Goal: Find specific page/section: Find specific page/section

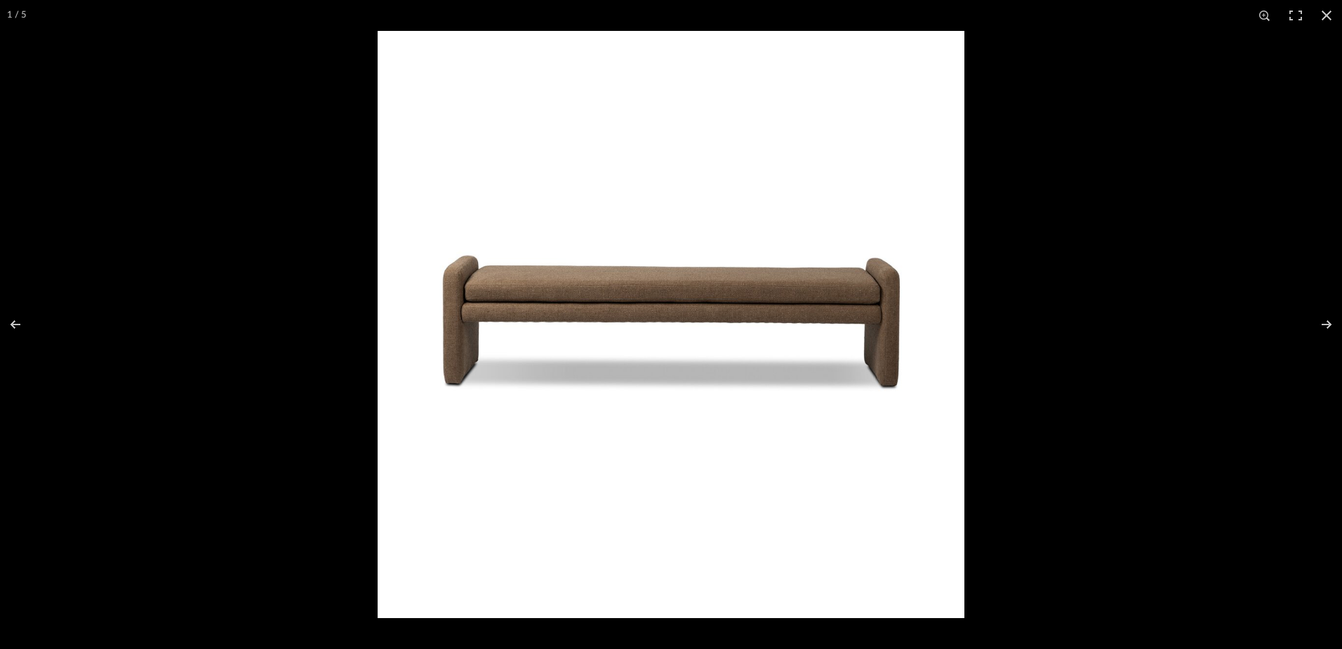
click at [1084, 77] on div at bounding box center [1049, 355] width 1342 height 649
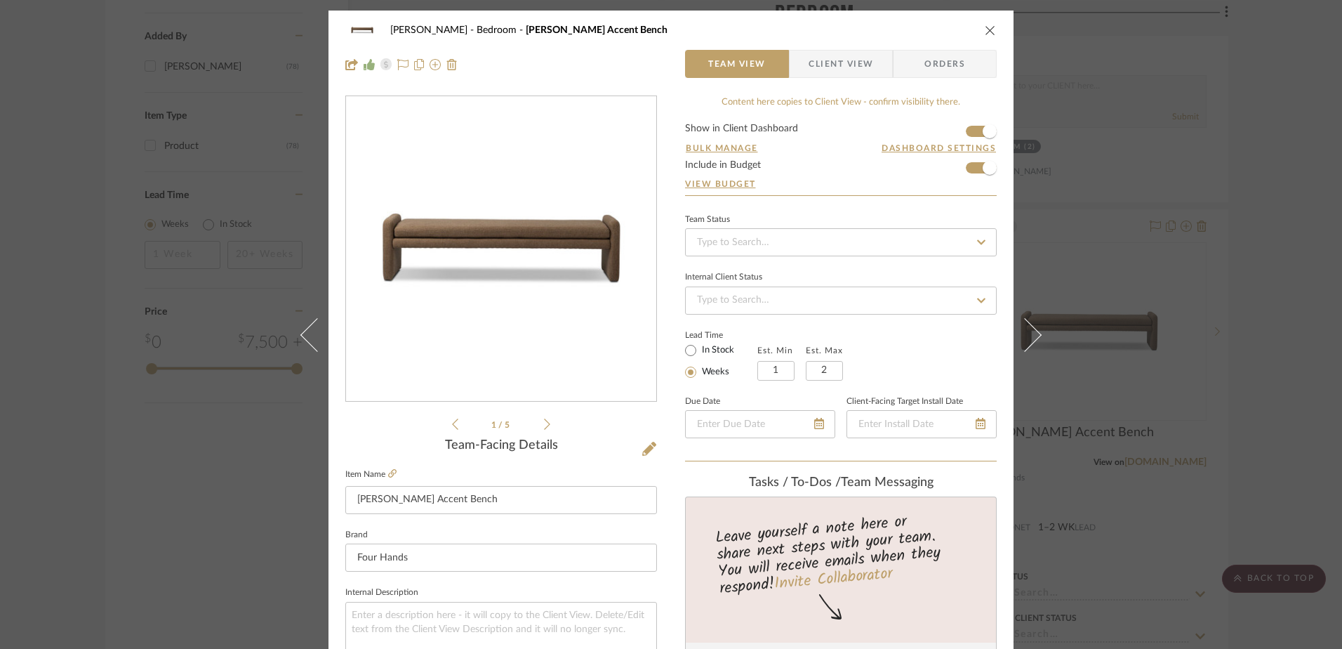
click at [986, 34] on icon "close" at bounding box center [990, 30] width 11 height 11
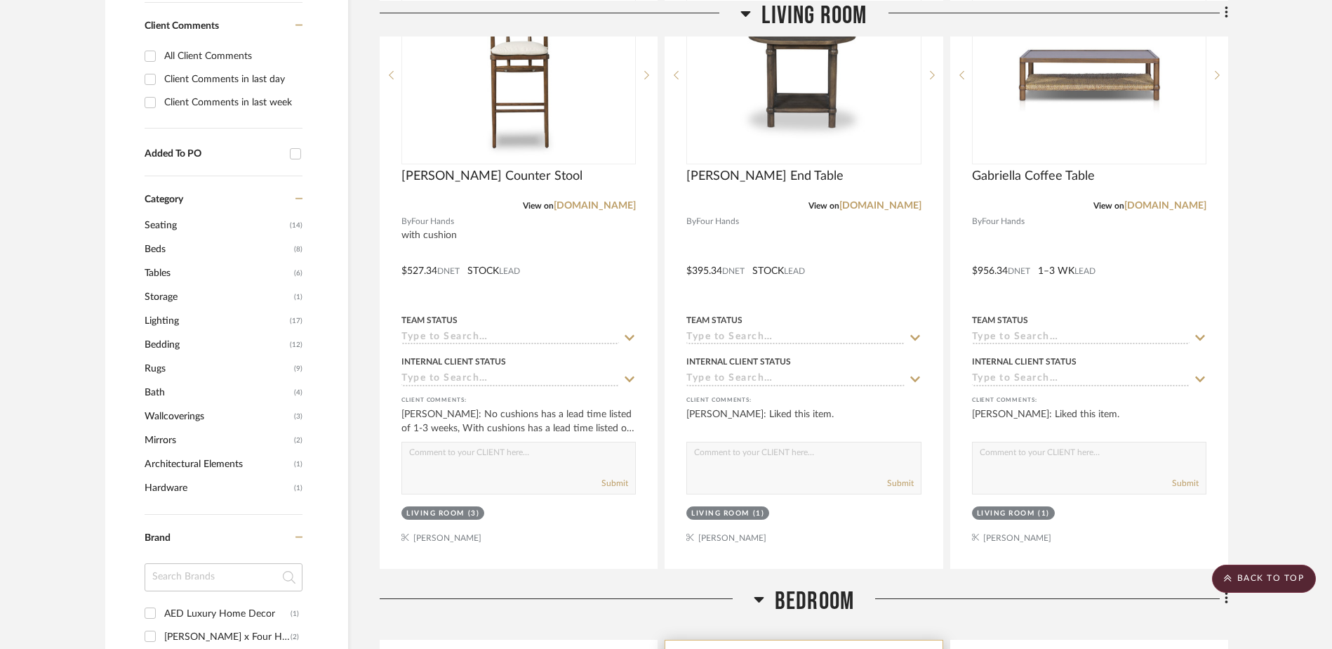
scroll to position [772, 0]
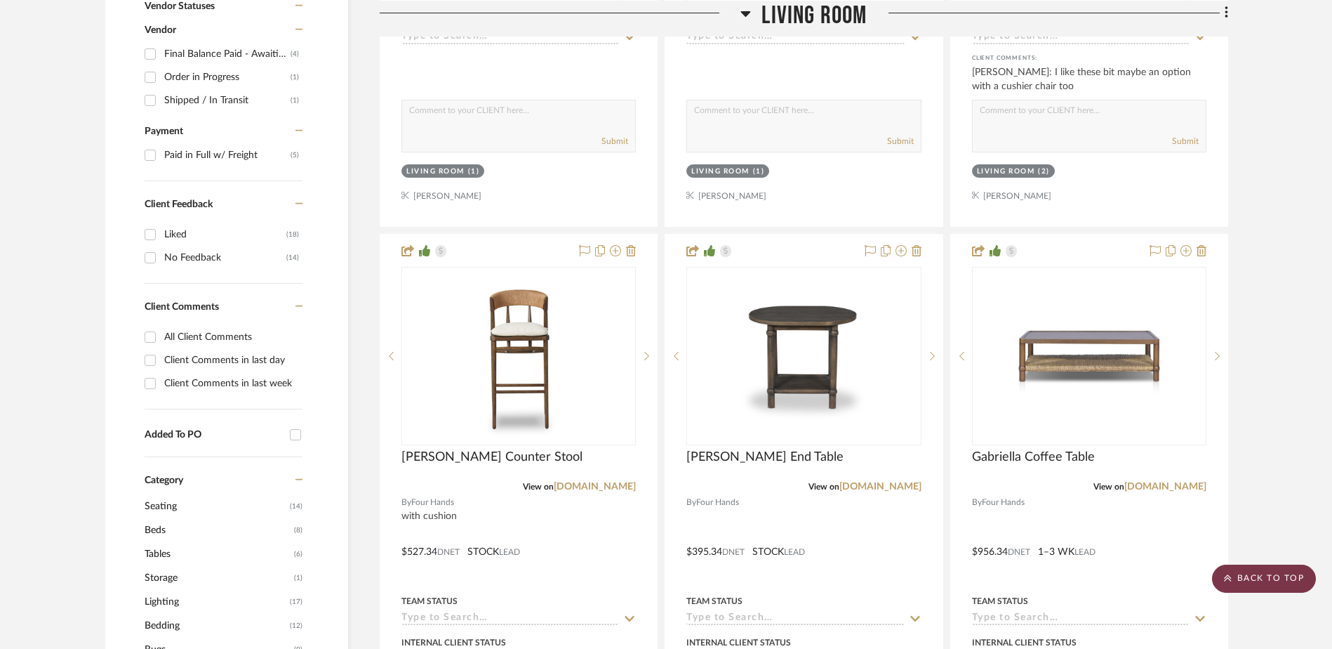
click at [1264, 579] on scroll-to-top-button "BACK TO TOP" at bounding box center [1264, 578] width 104 height 28
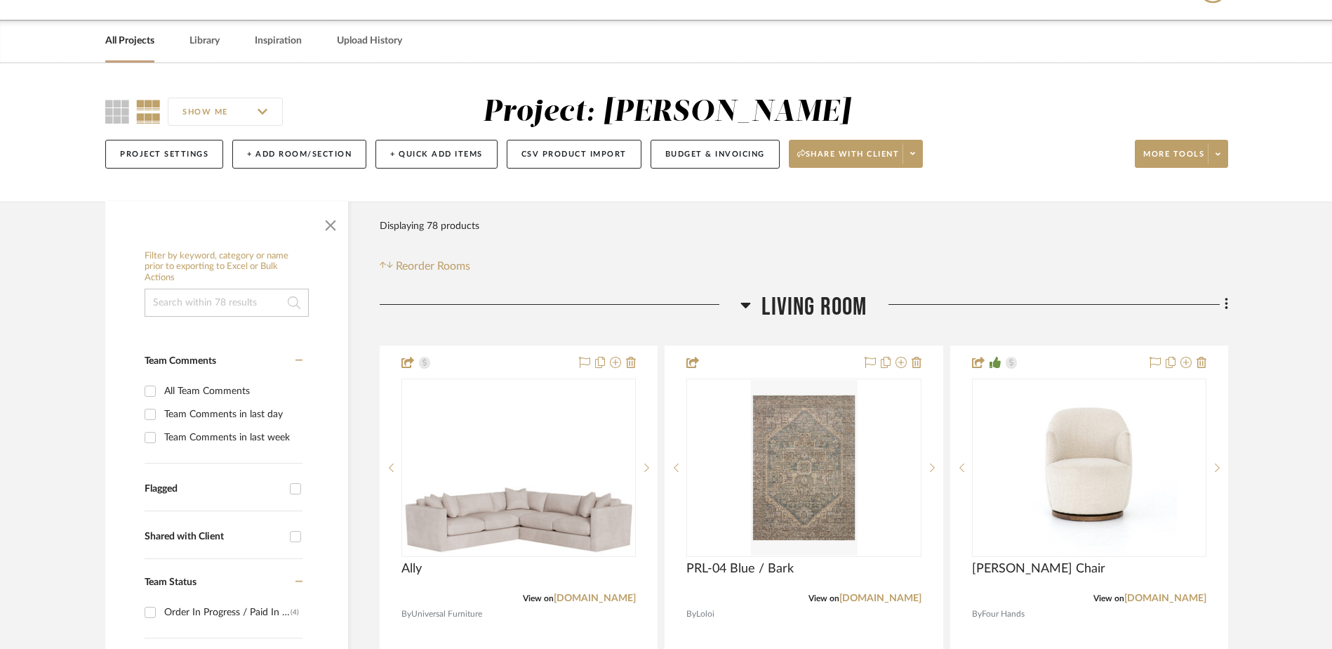
scroll to position [0, 0]
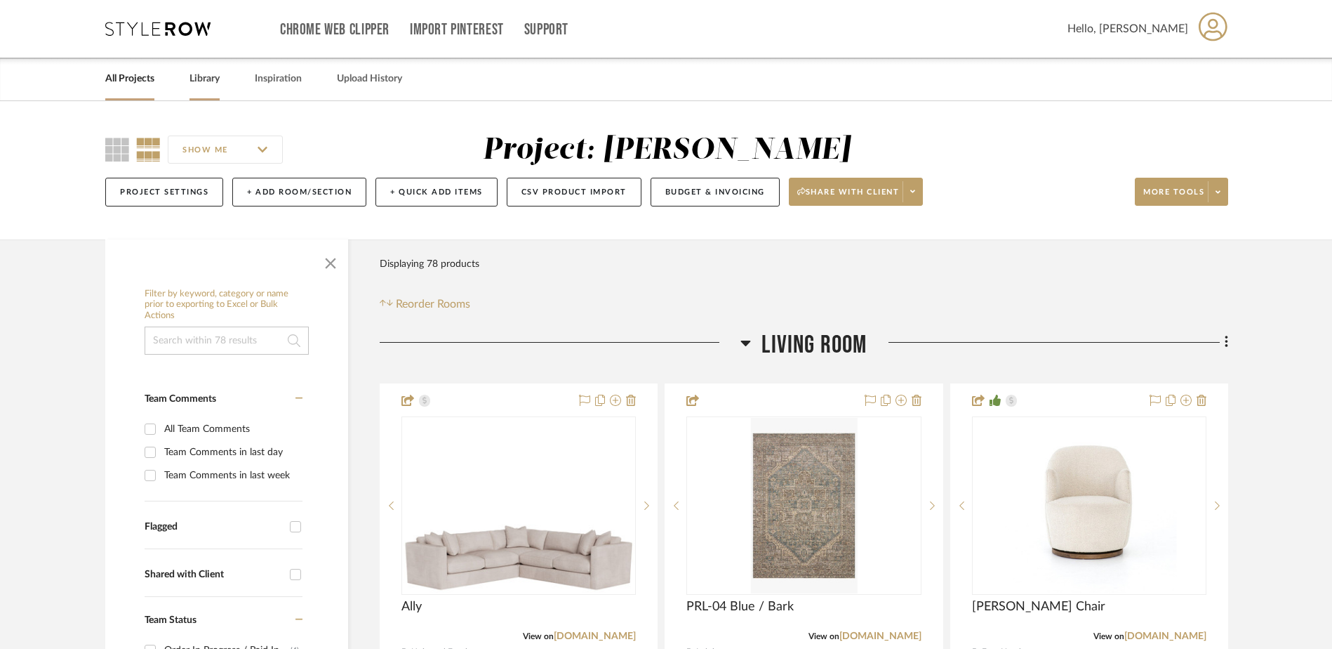
click at [200, 77] on link "Library" at bounding box center [205, 78] width 30 height 19
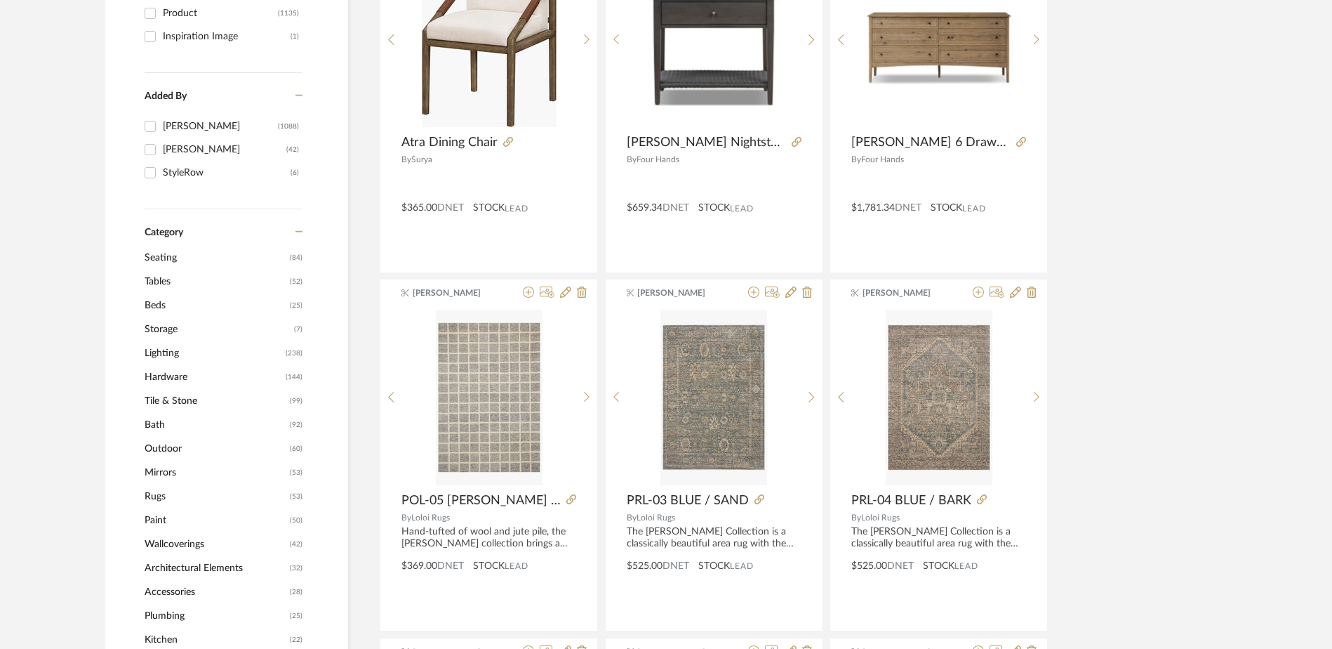
scroll to position [351, 0]
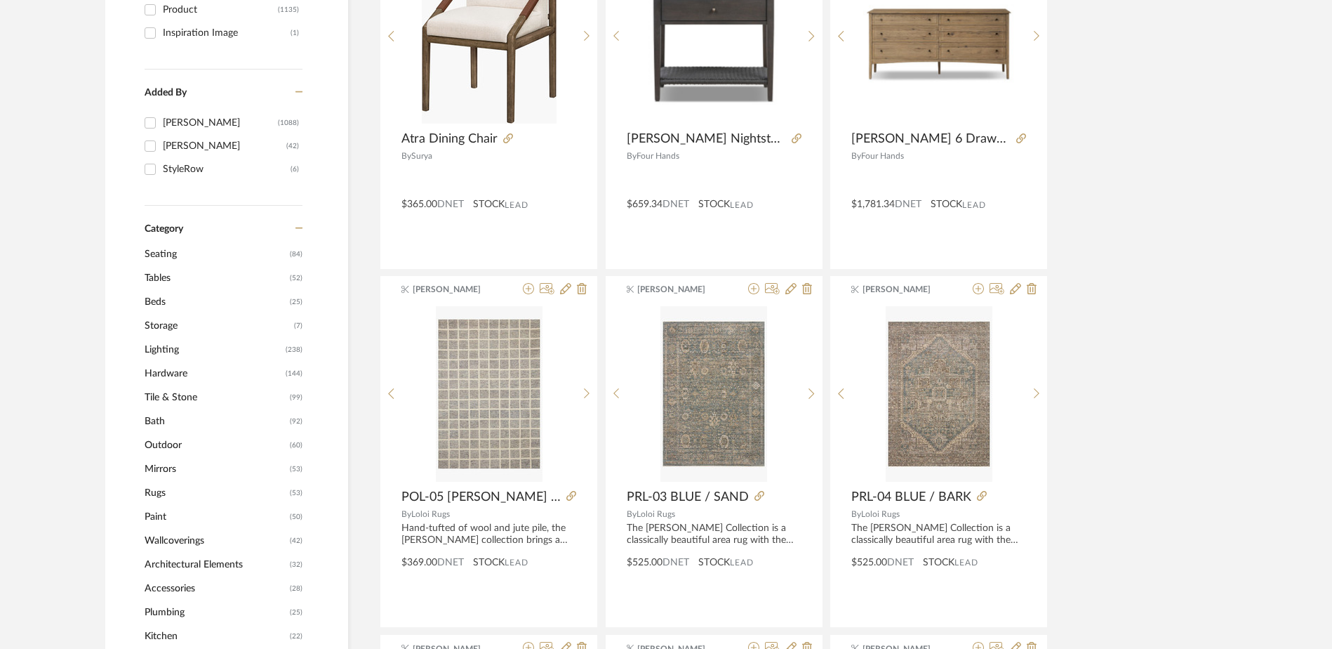
click at [167, 470] on span "Mirrors" at bounding box center [216, 469] width 142 height 24
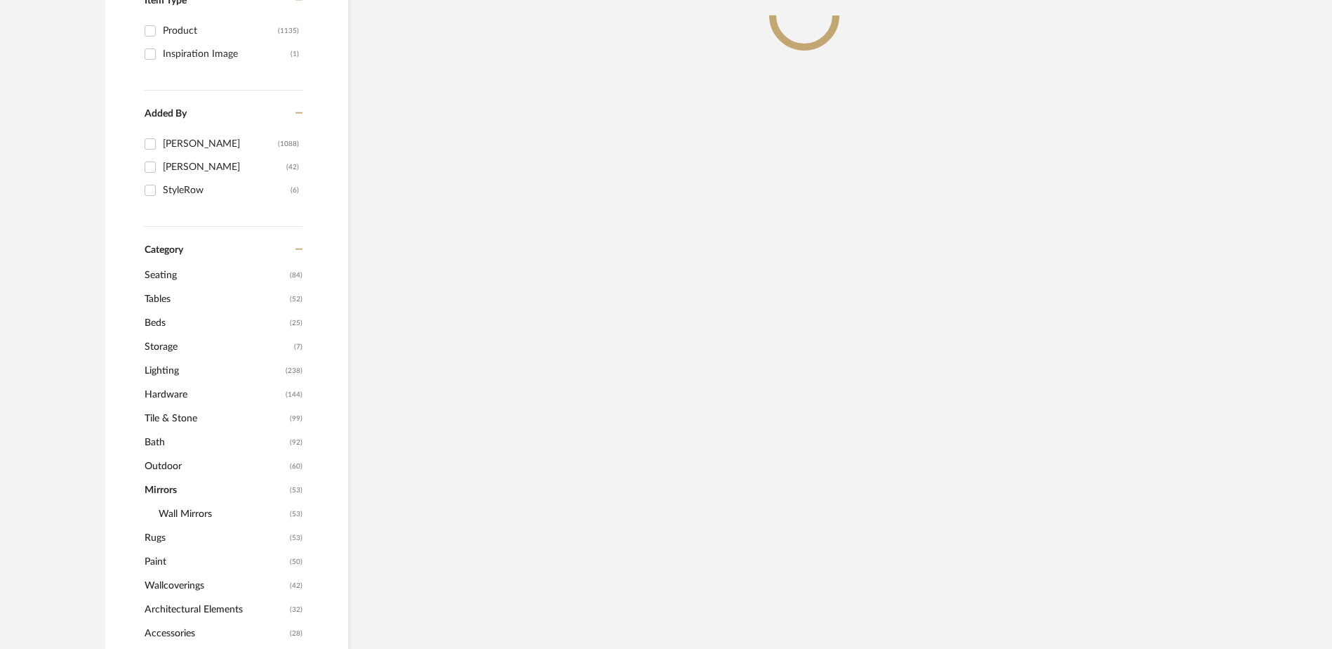
scroll to position [372, 0]
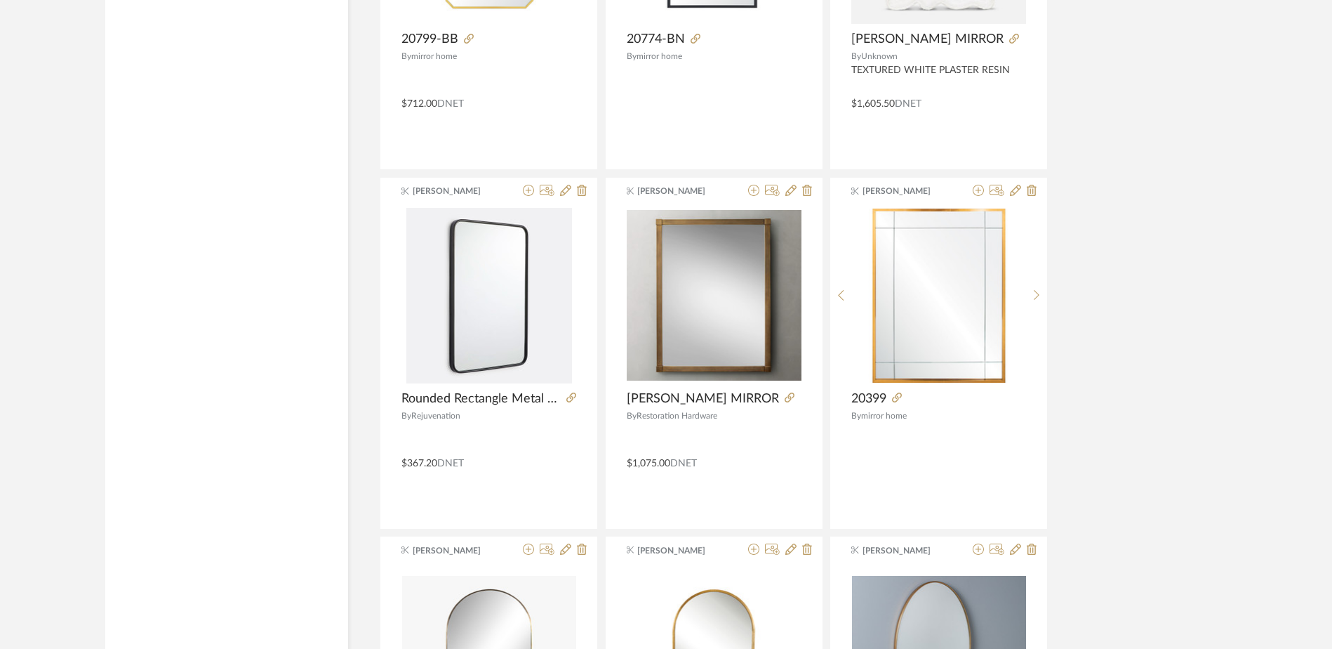
scroll to position [3390, 0]
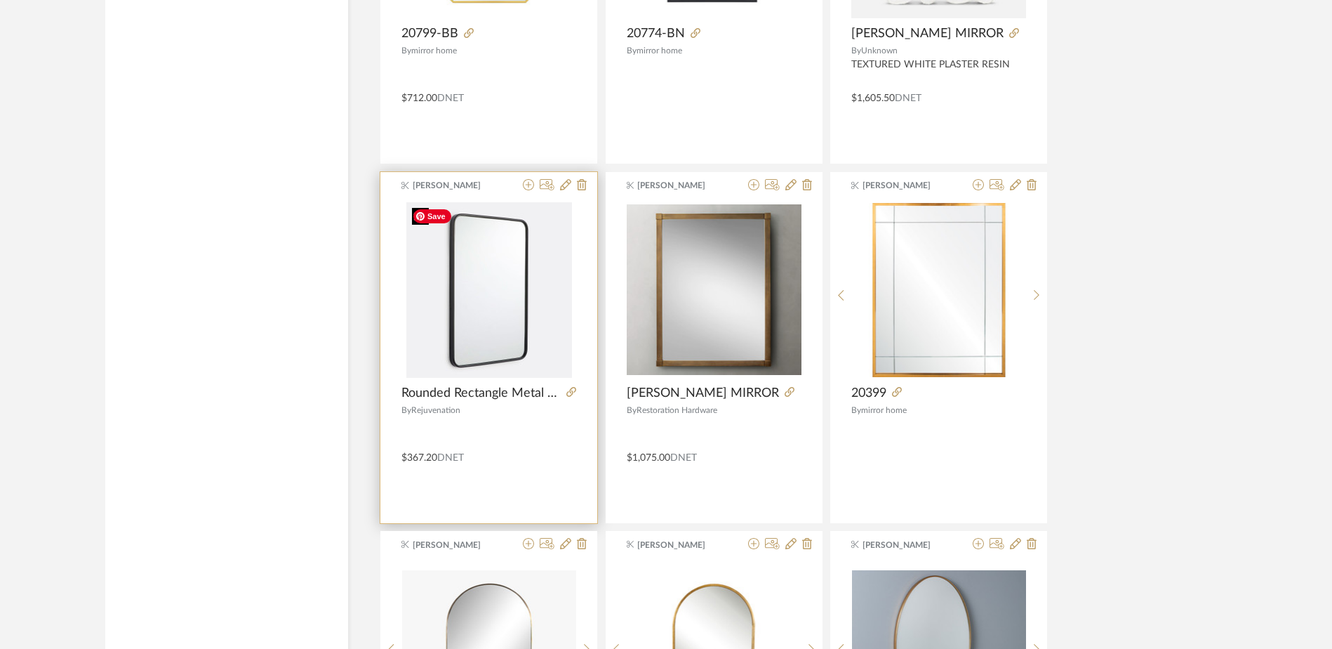
click at [480, 320] on img "0" at bounding box center [489, 289] width 166 height 175
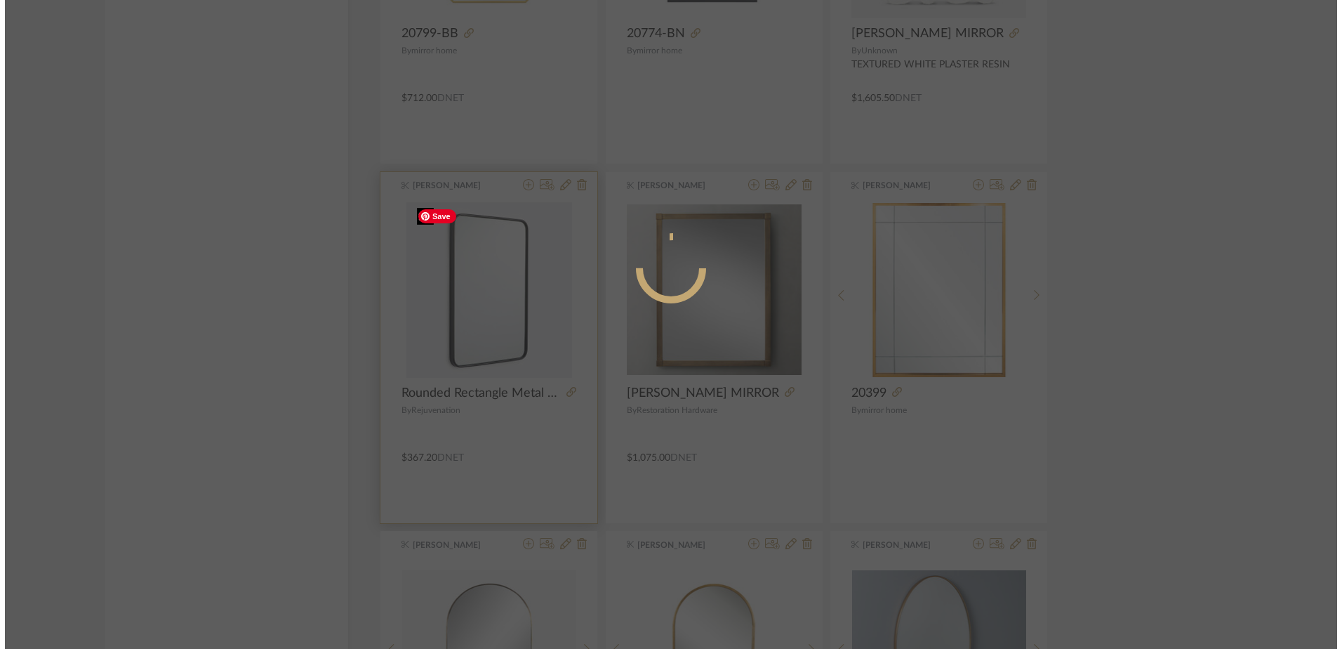
scroll to position [0, 0]
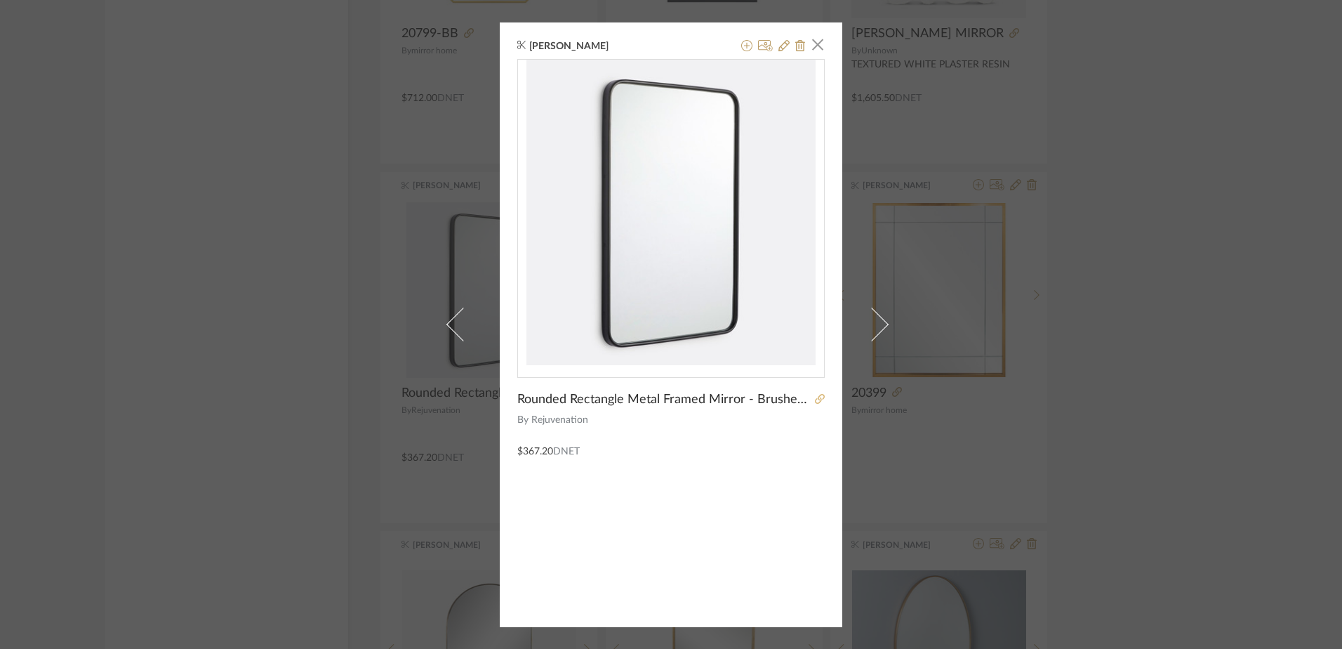
click at [815, 400] on icon at bounding box center [820, 399] width 10 height 10
